Goal: Communication & Community: Answer question/provide support

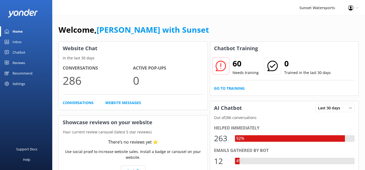
click at [18, 43] on div "Inbox" at bounding box center [17, 42] width 9 height 10
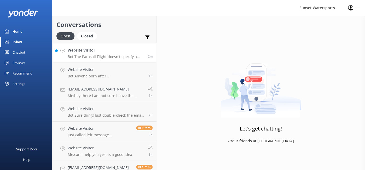
click at [90, 53] on div "Website Visitor Bot: The Parasail Flight doesn't specify a minimum weight requi…" at bounding box center [106, 52] width 76 height 11
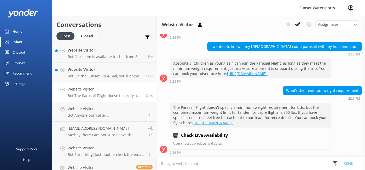
scroll to position [100, 0]
click at [86, 75] on p "Bot: On the Sunset Sip & Sail, you'll enjoy appetizers like jerk chicken slider…" at bounding box center [105, 76] width 74 height 5
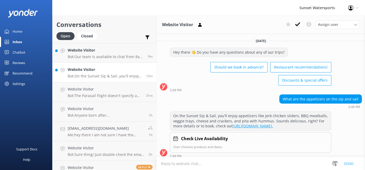
scroll to position [13, 0]
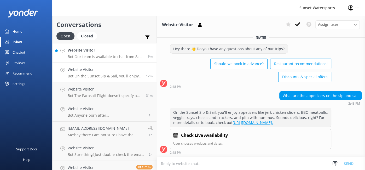
click at [96, 58] on p "Bot: Our team is available to chat from 8am to 8pm, so they'll be with you shor…" at bounding box center [106, 56] width 76 height 5
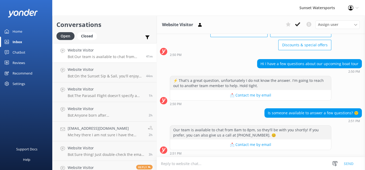
click at [100, 50] on h4 "Website Visitor" at bounding box center [105, 50] width 74 height 6
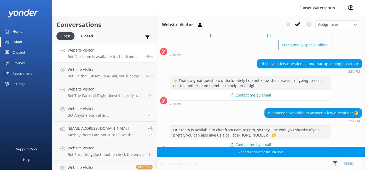
click at [99, 44] on link "Website Visitor Bot: Our team is available to chat from 8am to 8pm, so they'll …" at bounding box center [104, 53] width 104 height 20
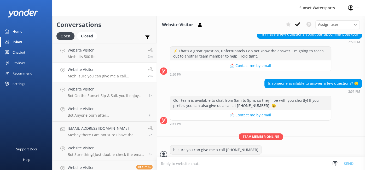
scroll to position [69, 0]
